Goal: Transaction & Acquisition: Purchase product/service

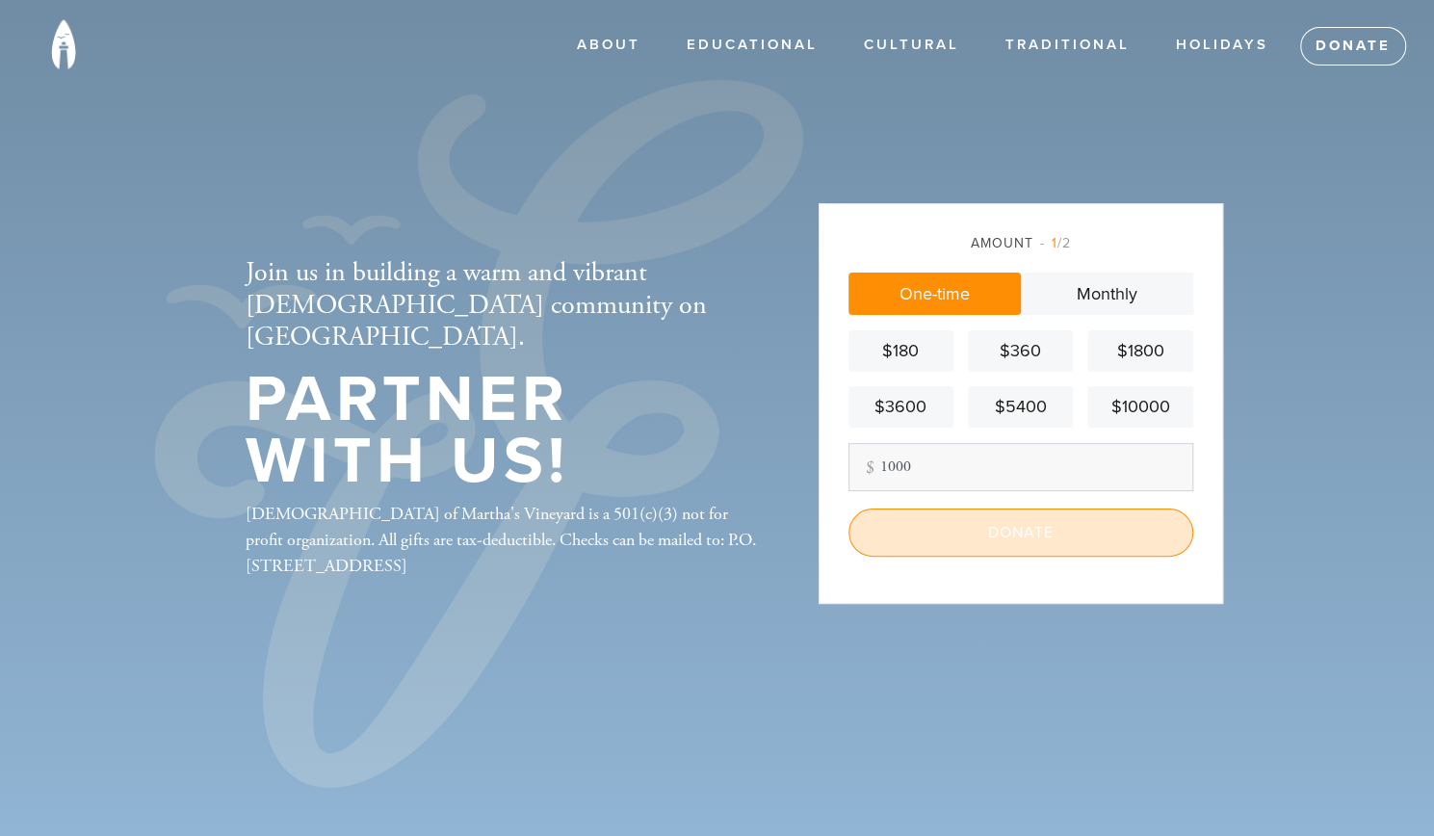
type input "1000"
click at [996, 544] on input "Donate" at bounding box center [1020, 532] width 345 height 48
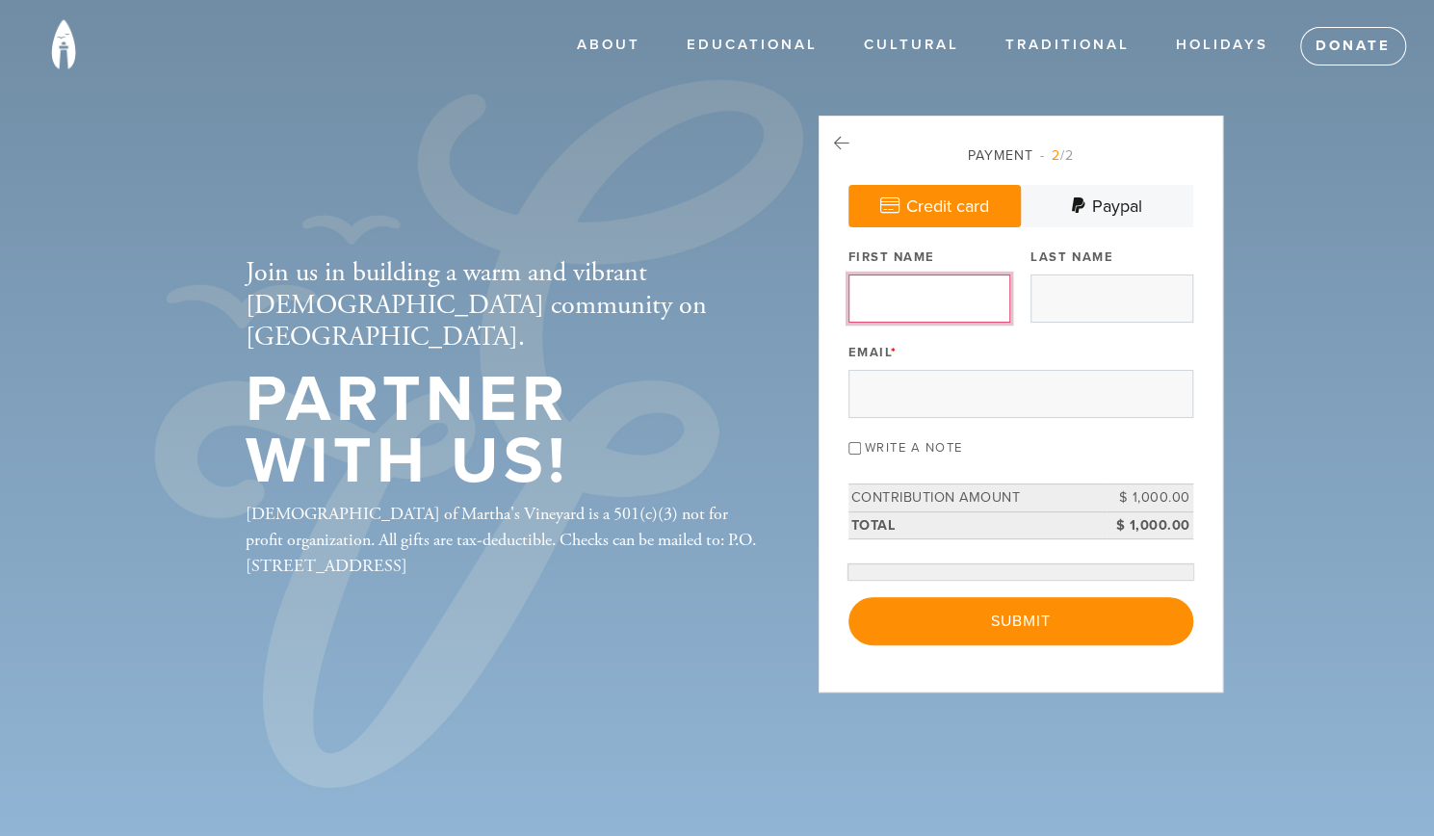
click at [912, 317] on input "First Name" at bounding box center [929, 298] width 162 height 48
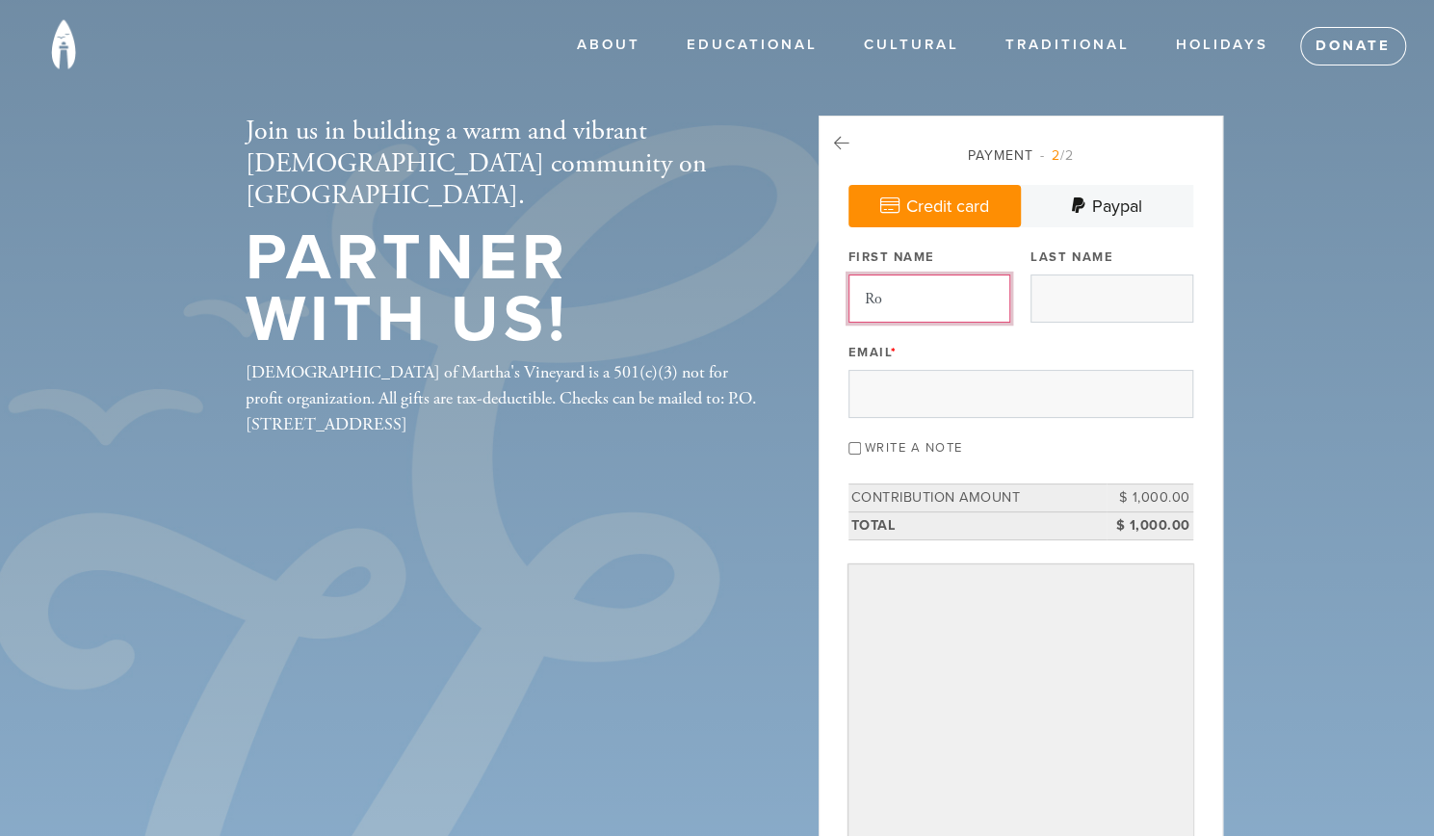
type input "Robert"
click at [1060, 299] on input "Last Name" at bounding box center [1111, 298] width 162 height 48
type input "Huebscher"
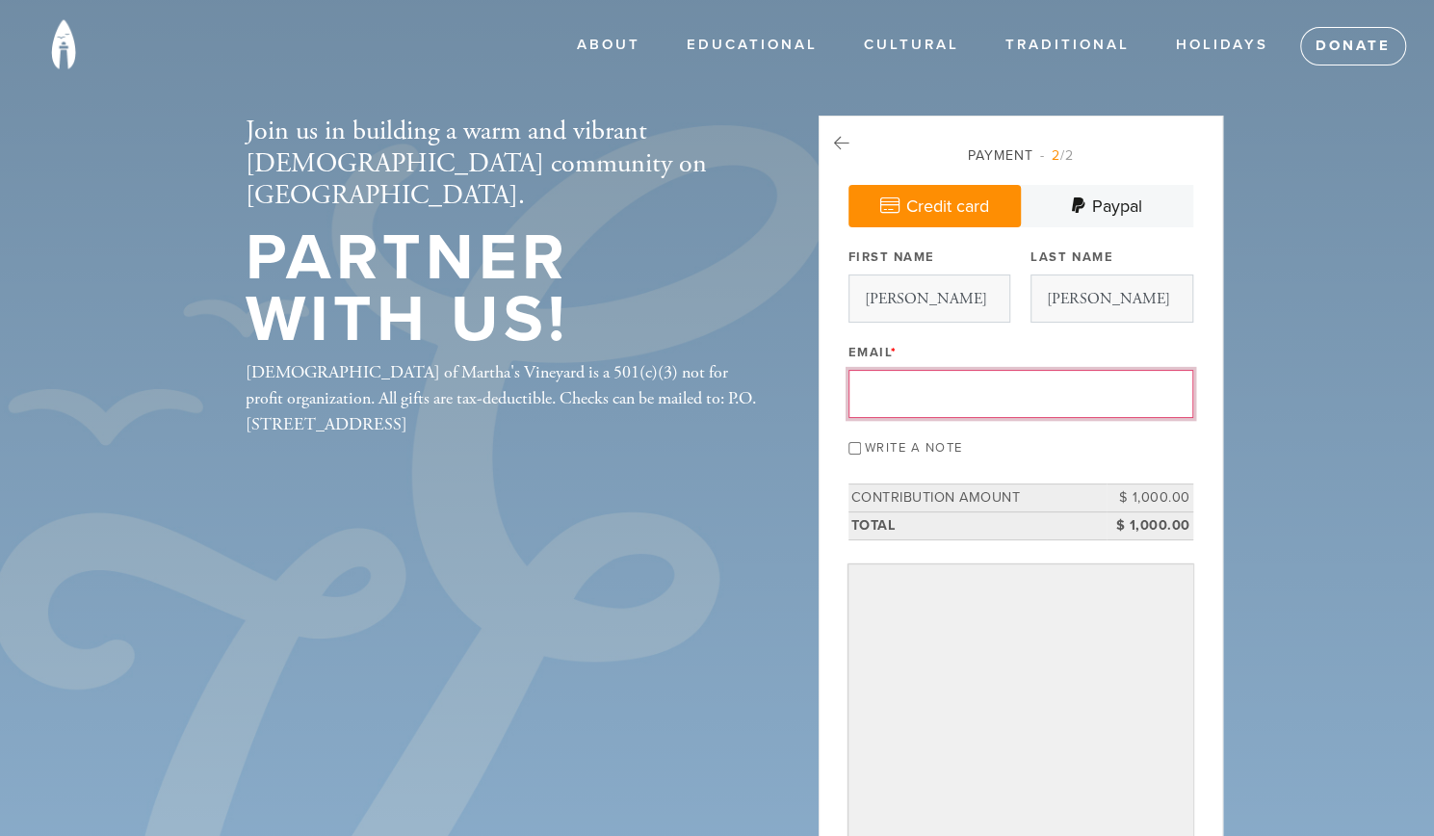
click at [1072, 395] on input "Email *" at bounding box center [1020, 394] width 345 height 48
type input "robert_huebscher@hotmail.com"
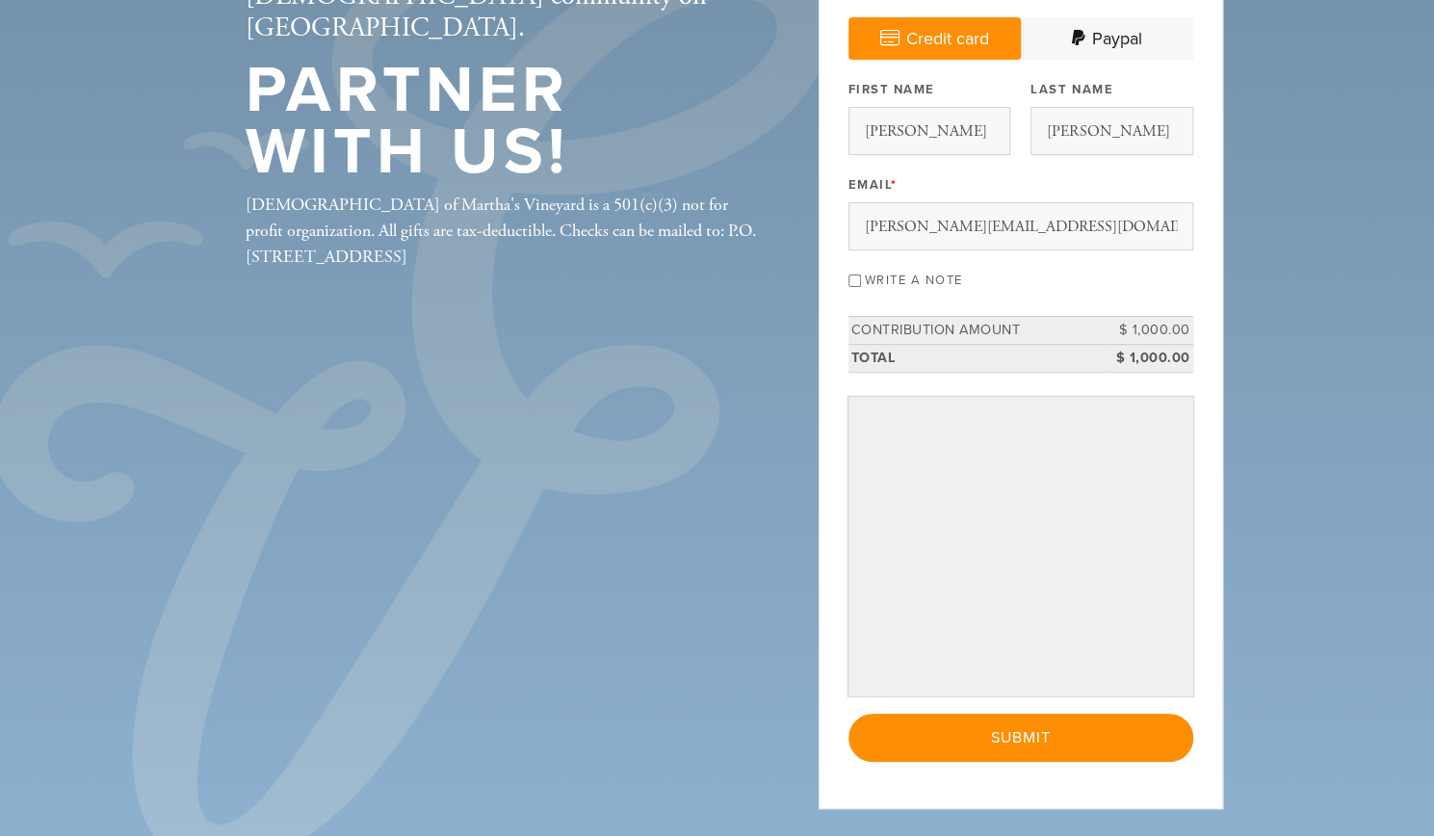
scroll to position [210, 0]
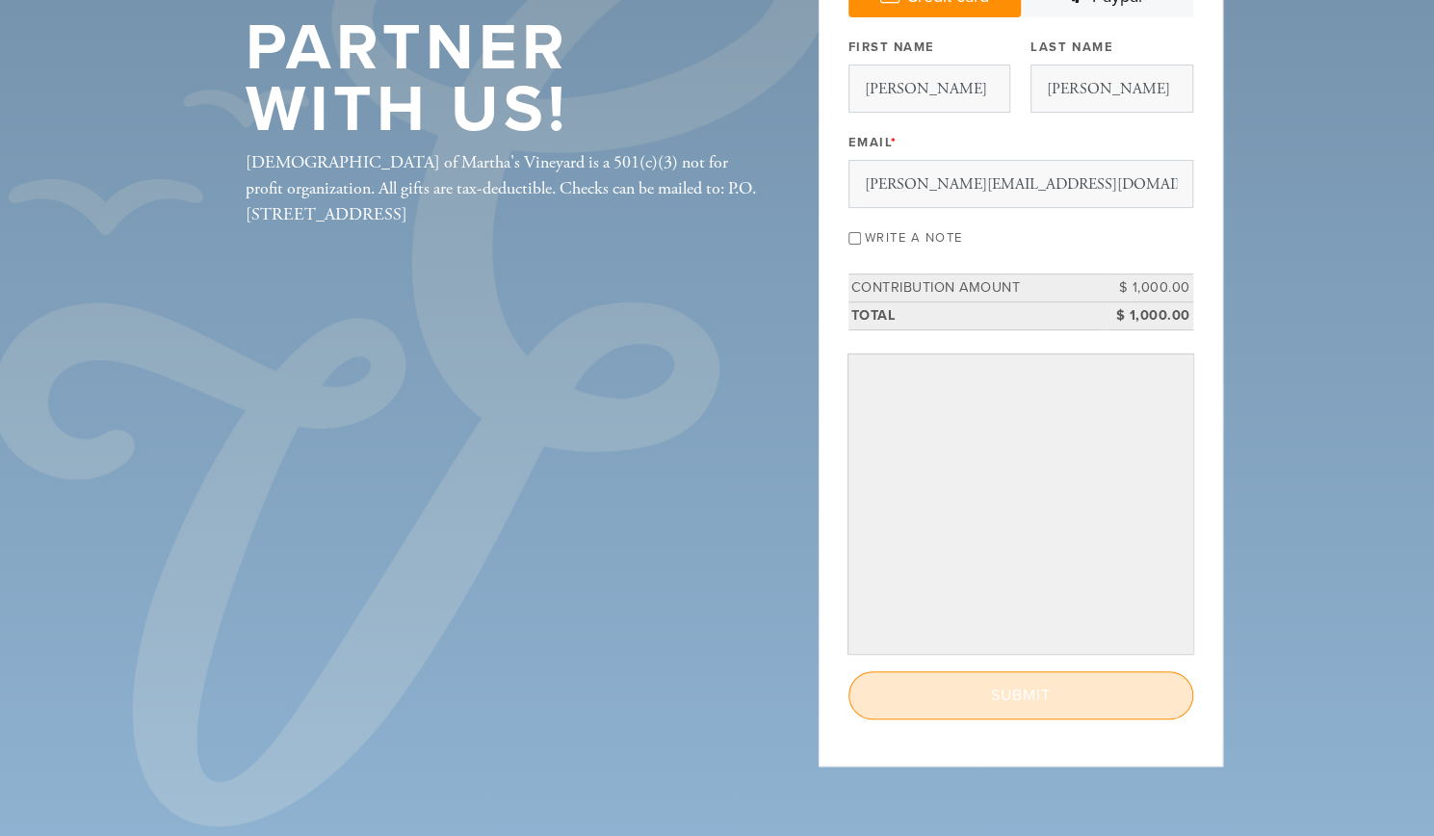
click at [1065, 694] on input "Submit" at bounding box center [1020, 695] width 345 height 48
